Goal: Navigation & Orientation: Find specific page/section

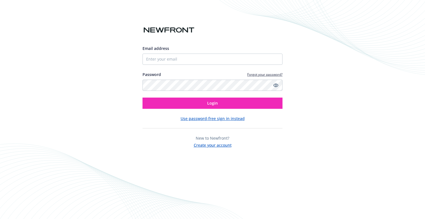
click at [233, 118] on button "Use password-free sign in instead" at bounding box center [213, 118] width 64 height 6
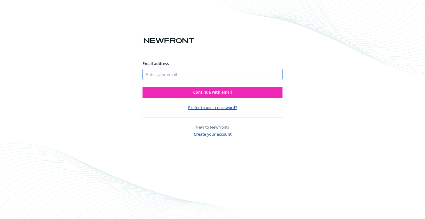
click at [158, 73] on input "Email address" at bounding box center [213, 74] width 140 height 11
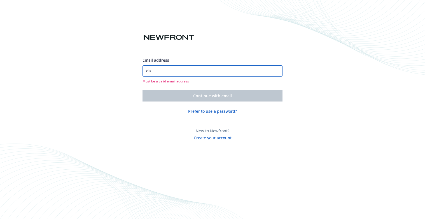
type input "d"
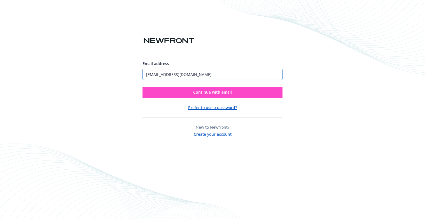
type input "[EMAIL_ADDRESS][DOMAIN_NAME]"
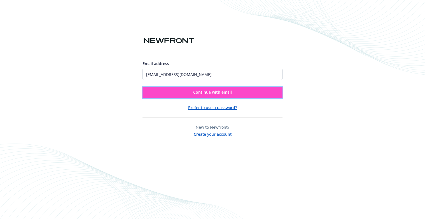
drag, startPoint x: 262, startPoint y: 92, endPoint x: 260, endPoint y: 89, distance: 3.3
click at [262, 92] on button "Continue with email" at bounding box center [213, 92] width 140 height 11
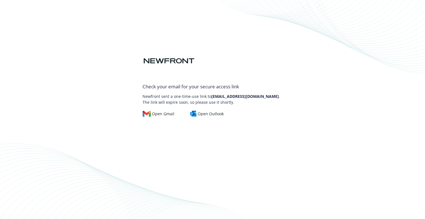
click at [335, 53] on div "Check your email for your secure access link Newfront sent a one-time-use link …" at bounding box center [212, 109] width 425 height 219
click at [411, 29] on div "Check your email for your secure access link Newfront sent a one-time-use link …" at bounding box center [212, 109] width 425 height 219
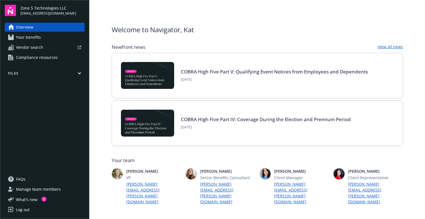
click at [97, 75] on main "Welcome to Navigator , Kat Newfront news View all news COBRA High Five Part V: …" at bounding box center [257, 109] width 336 height 219
click at [79, 73] on icon "button" at bounding box center [79, 73] width 3 height 1
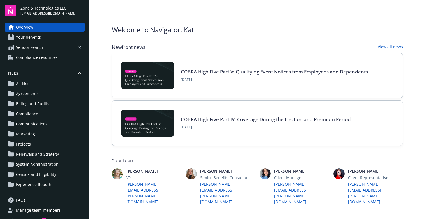
scroll to position [21, 0]
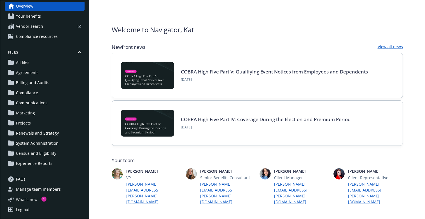
click at [24, 200] on span "What ' s new" at bounding box center [27, 199] width 22 height 6
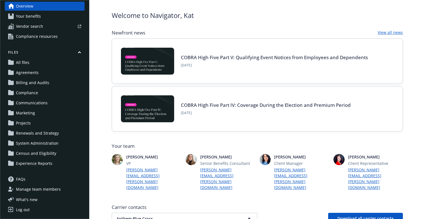
scroll to position [0, 0]
